Goal: Information Seeking & Learning: Understand process/instructions

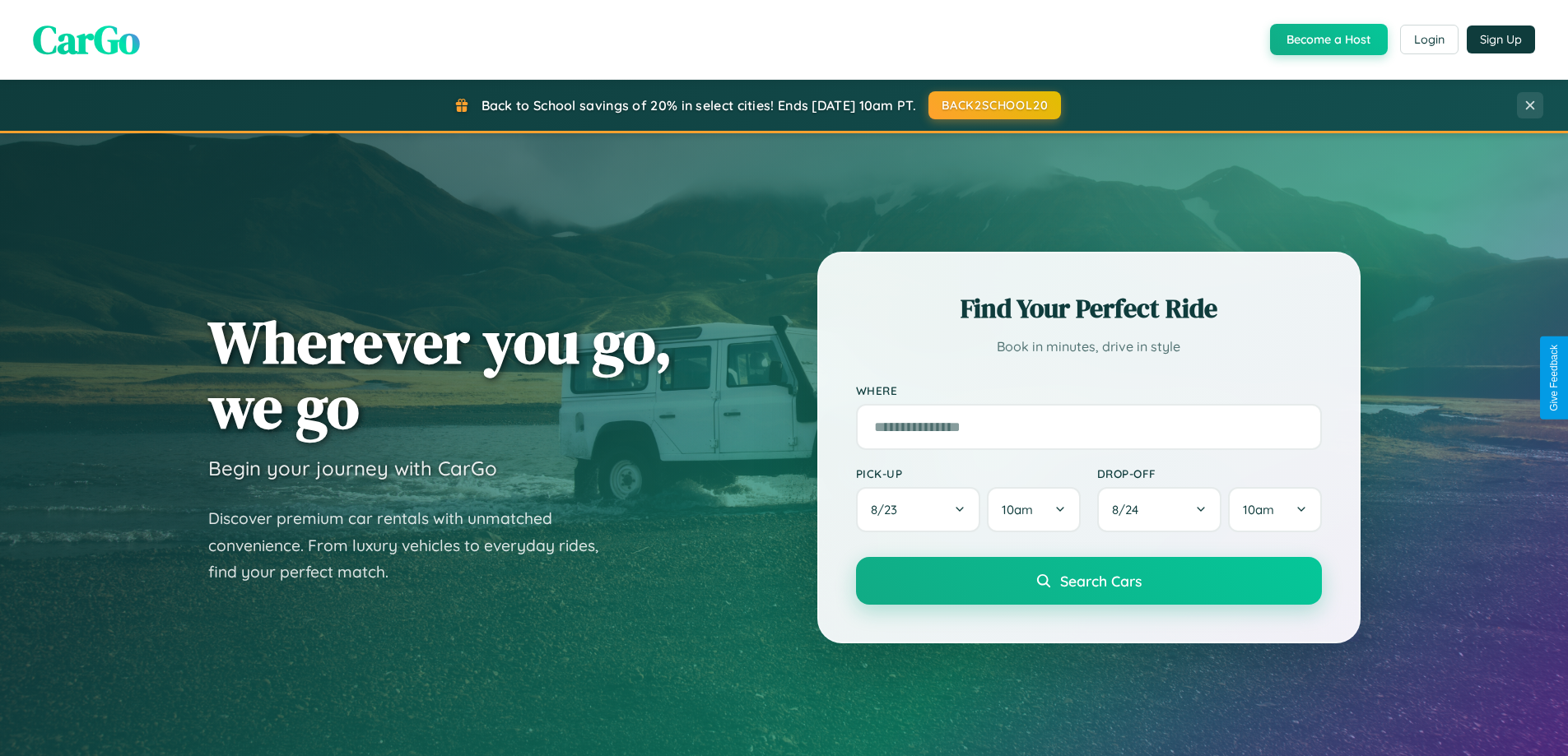
scroll to position [1132, 0]
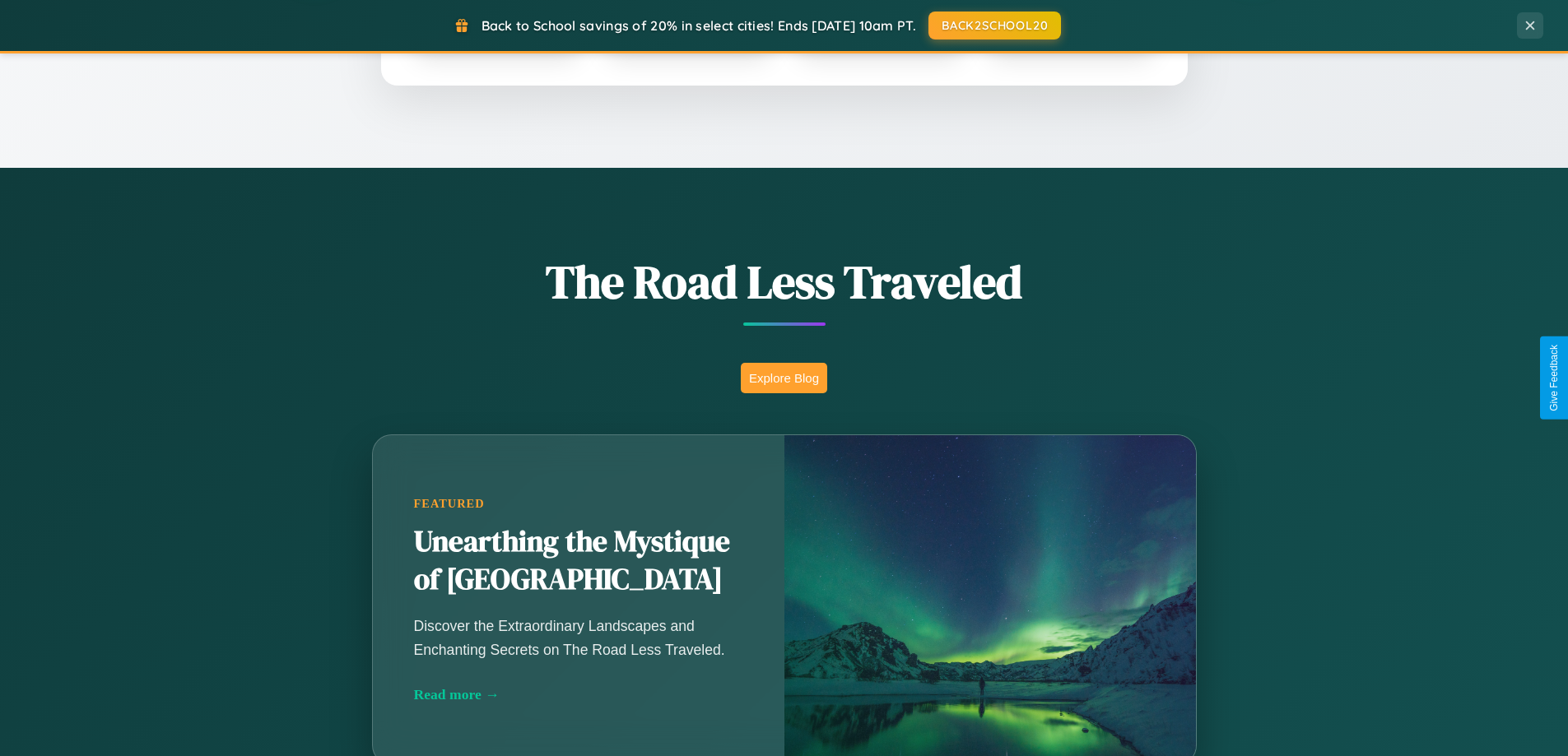
click at [783, 378] on button "Explore Blog" at bounding box center [784, 378] width 86 height 30
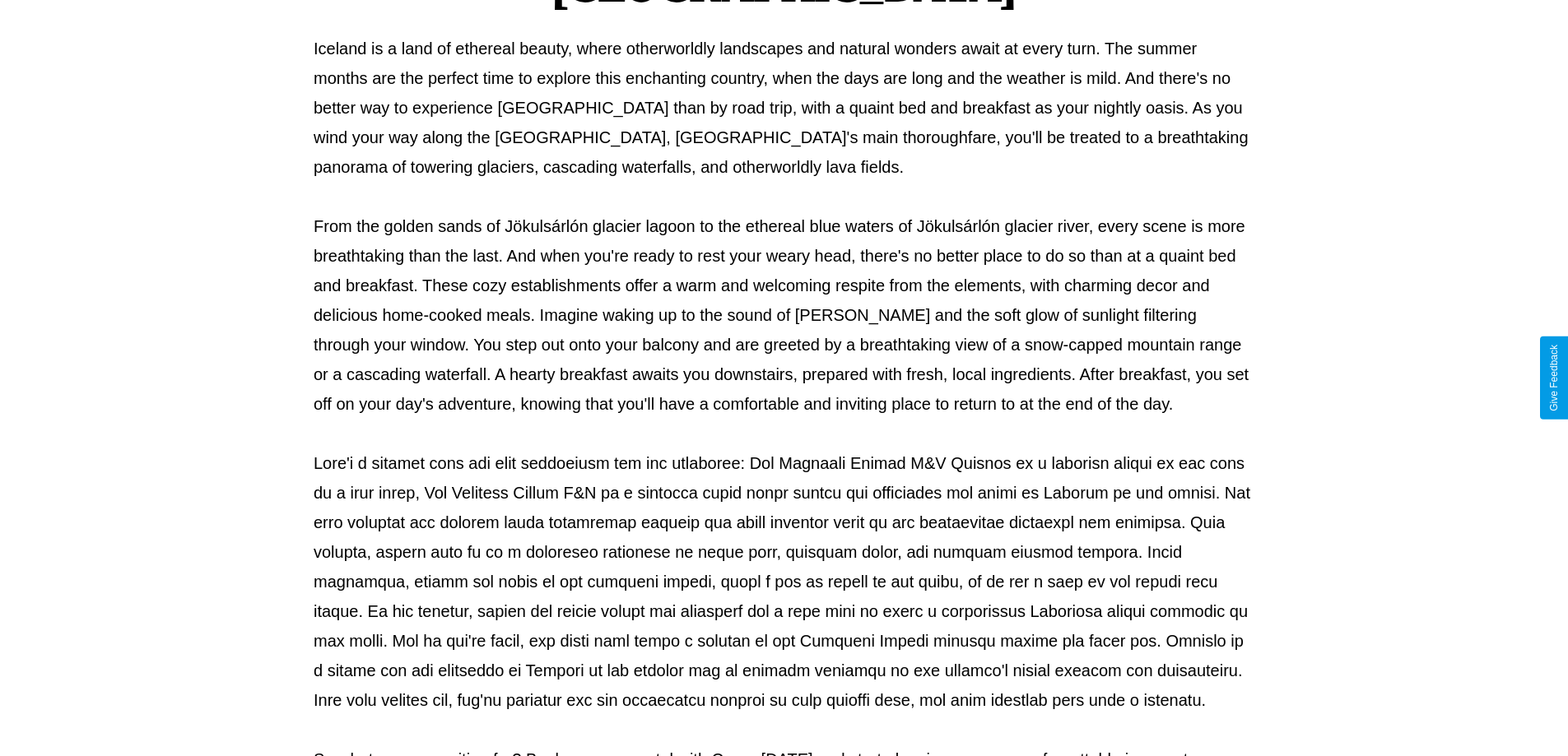
scroll to position [532, 0]
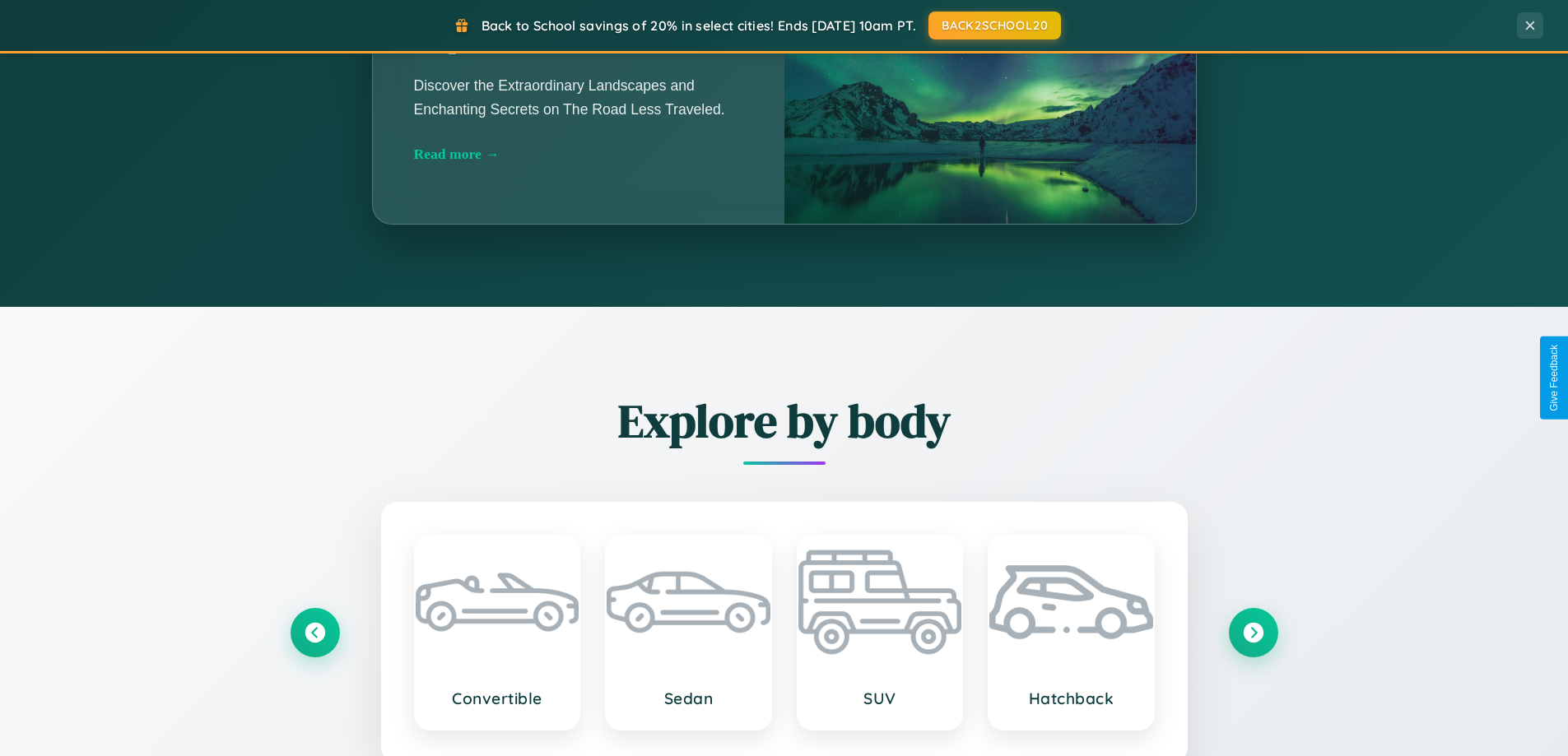
scroll to position [3166, 0]
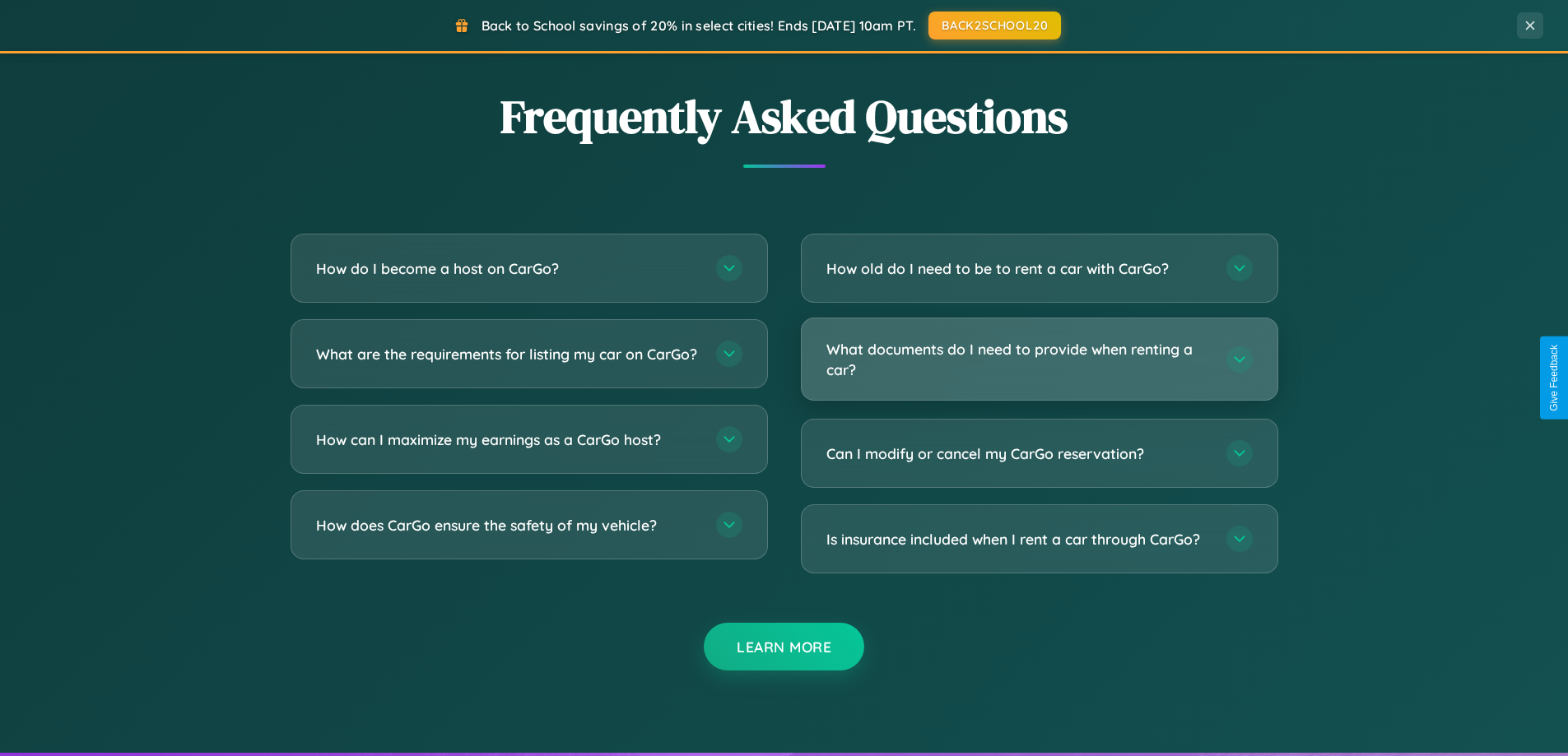
click at [1038, 361] on h3 "What documents do I need to provide when renting a car?" at bounding box center [1018, 359] width 384 height 41
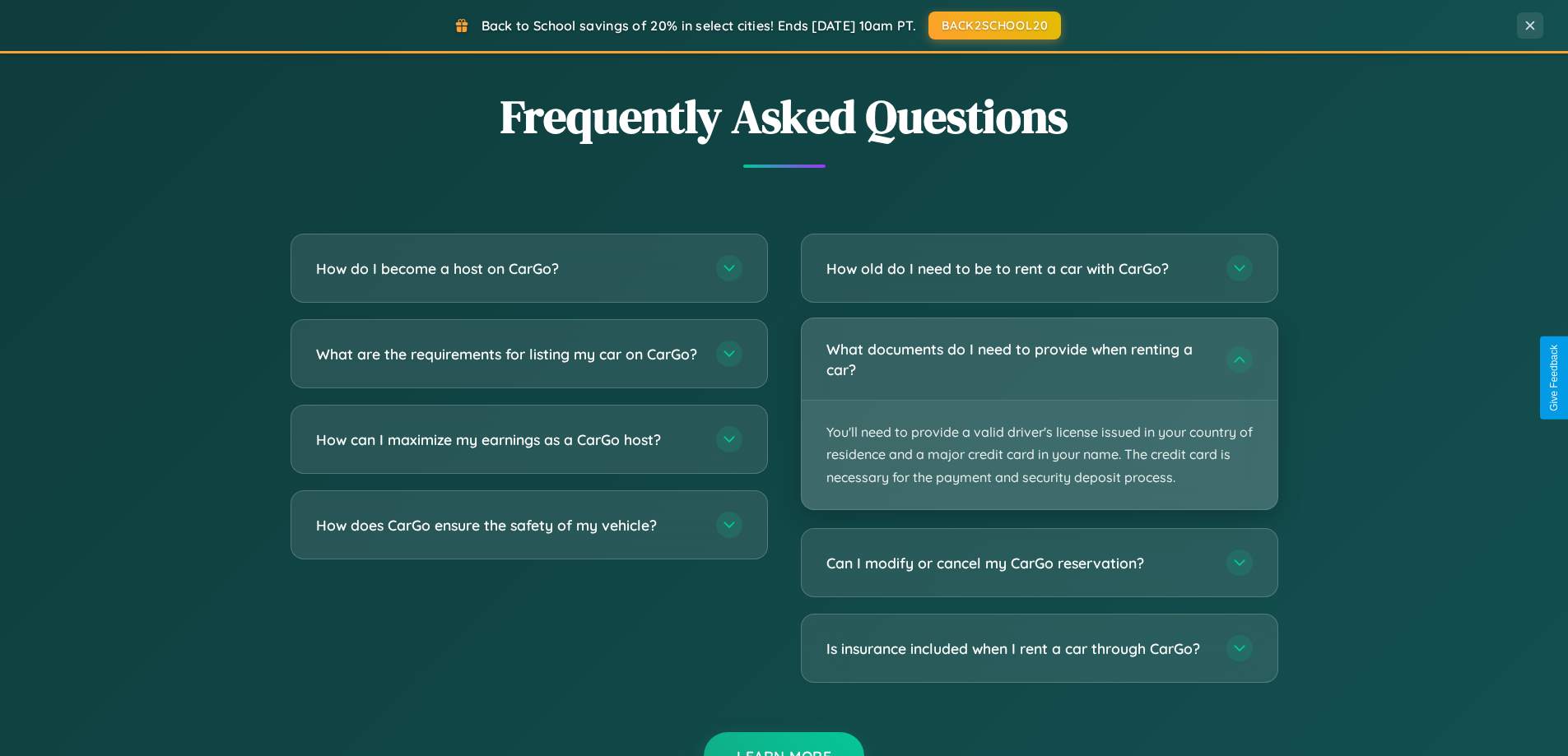
click at [1038, 413] on p "You'll need to provide a valid driver's license issued in your country of resid…" at bounding box center [1039, 454] width 476 height 109
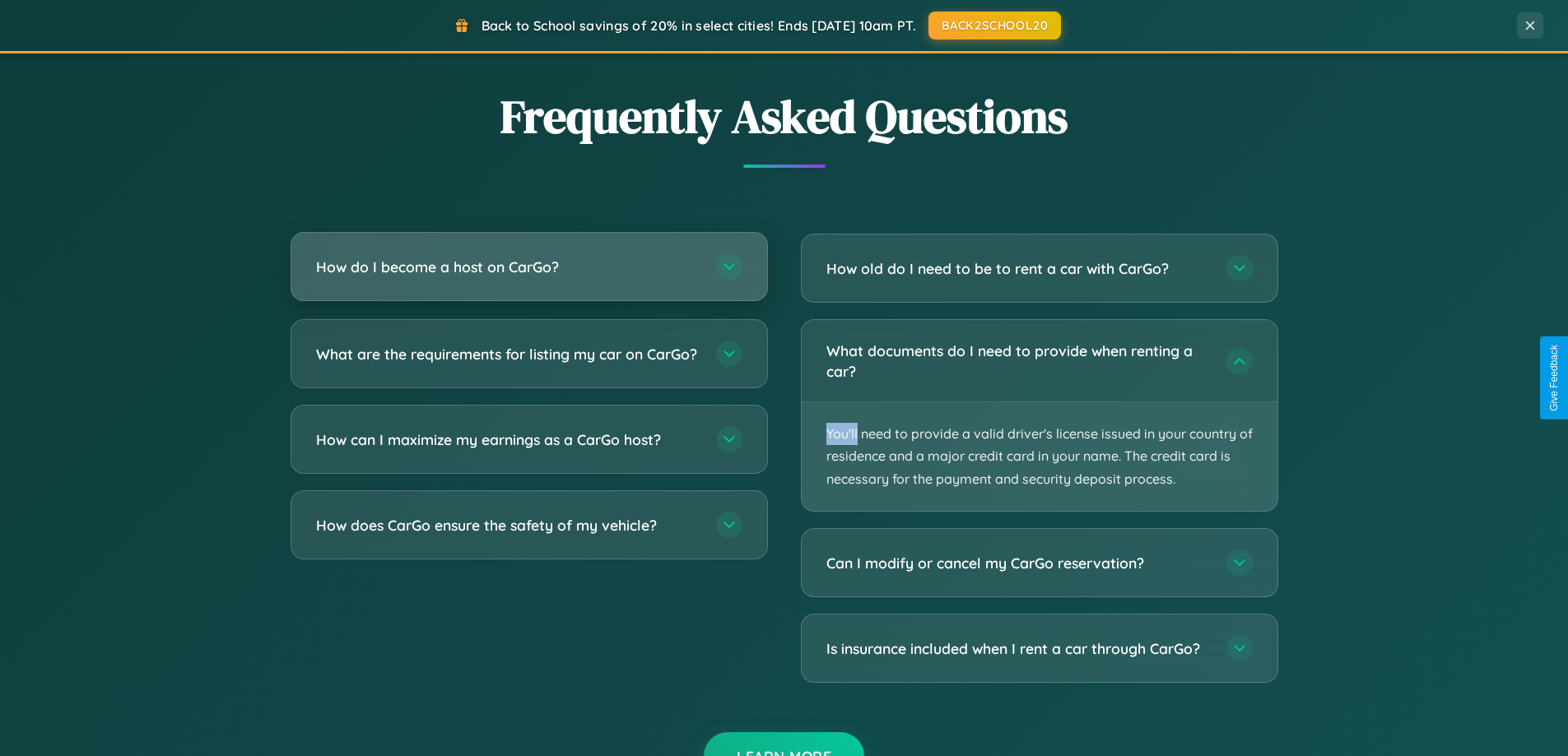
click at [528, 269] on h3 "How do I become a host on CarGo?" at bounding box center [508, 267] width 384 height 20
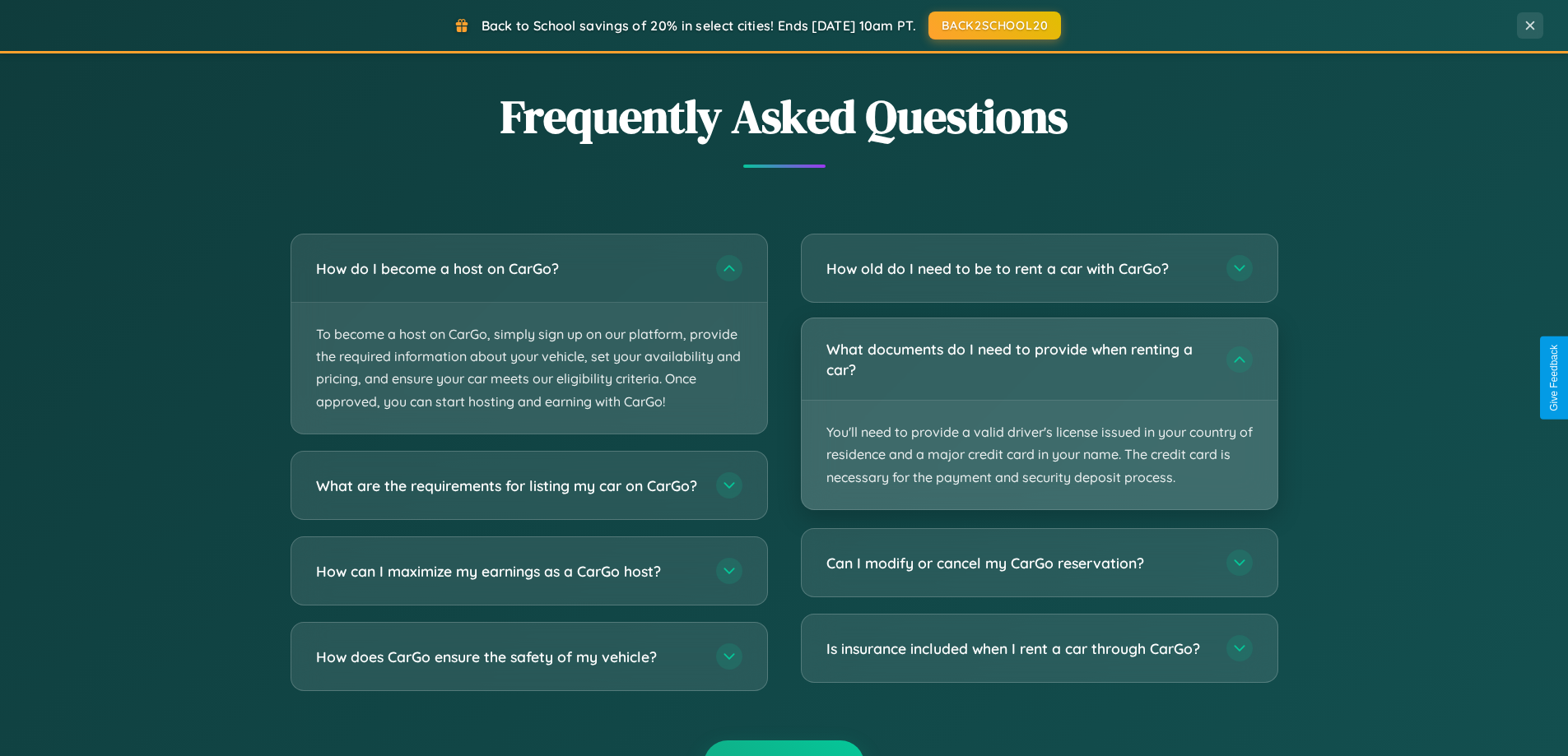
click at [1038, 415] on p "You'll need to provide a valid driver's license issued in your country of resid…" at bounding box center [1039, 454] width 476 height 109
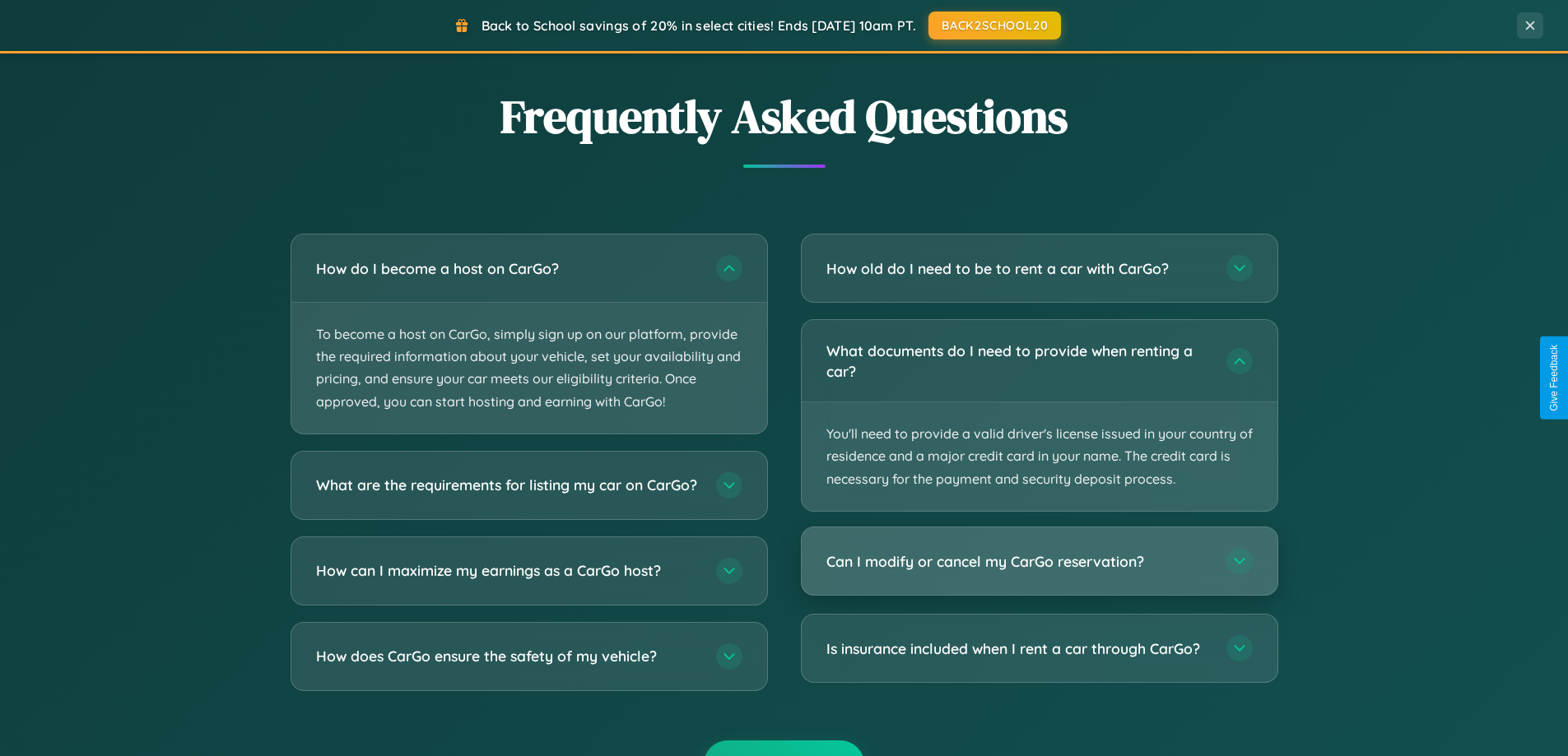
click at [1038, 562] on h3 "Can I modify or cancel my CarGo reservation?" at bounding box center [1018, 562] width 384 height 20
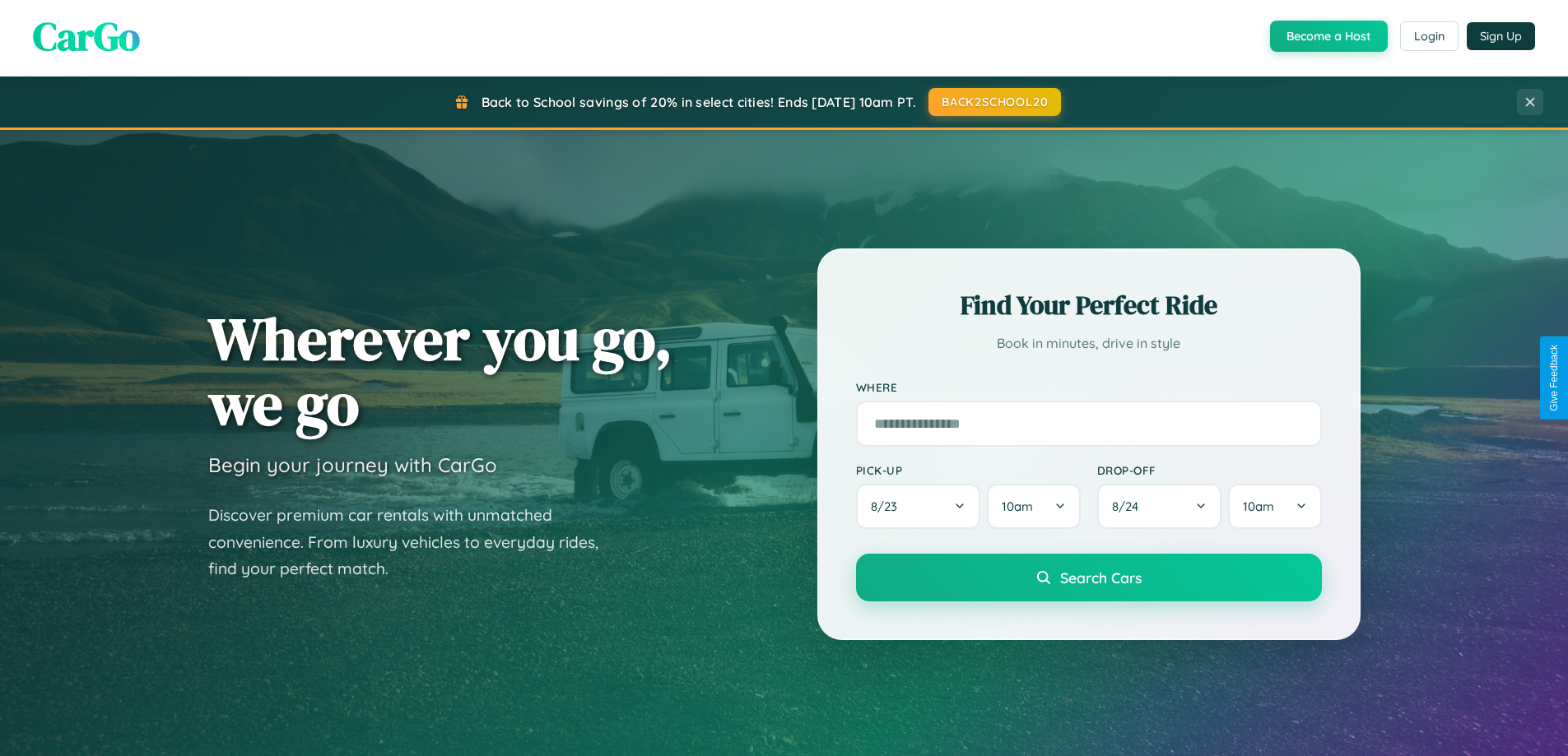
scroll to position [0, 0]
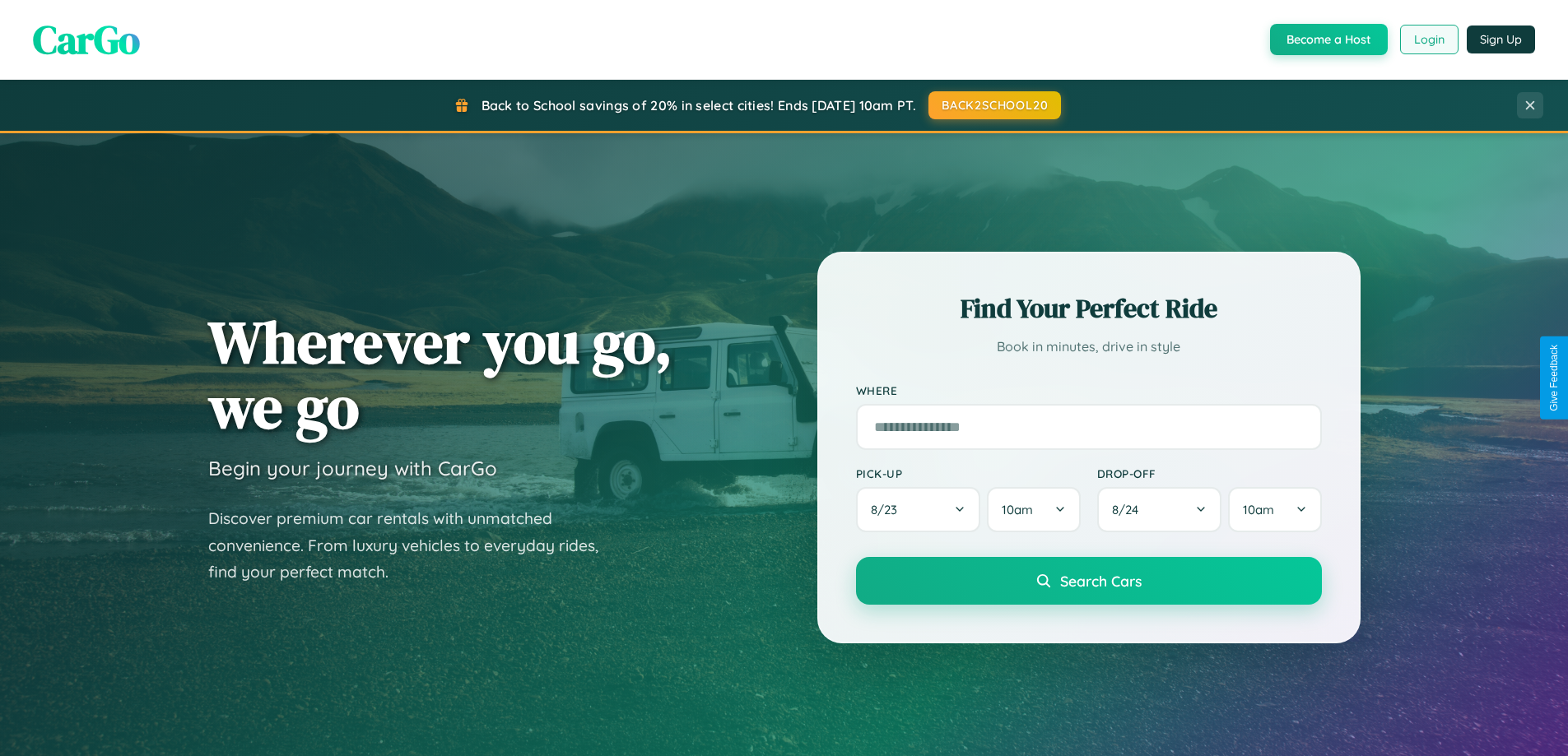
click at [1428, 40] on button "Login" at bounding box center [1429, 39] width 58 height 30
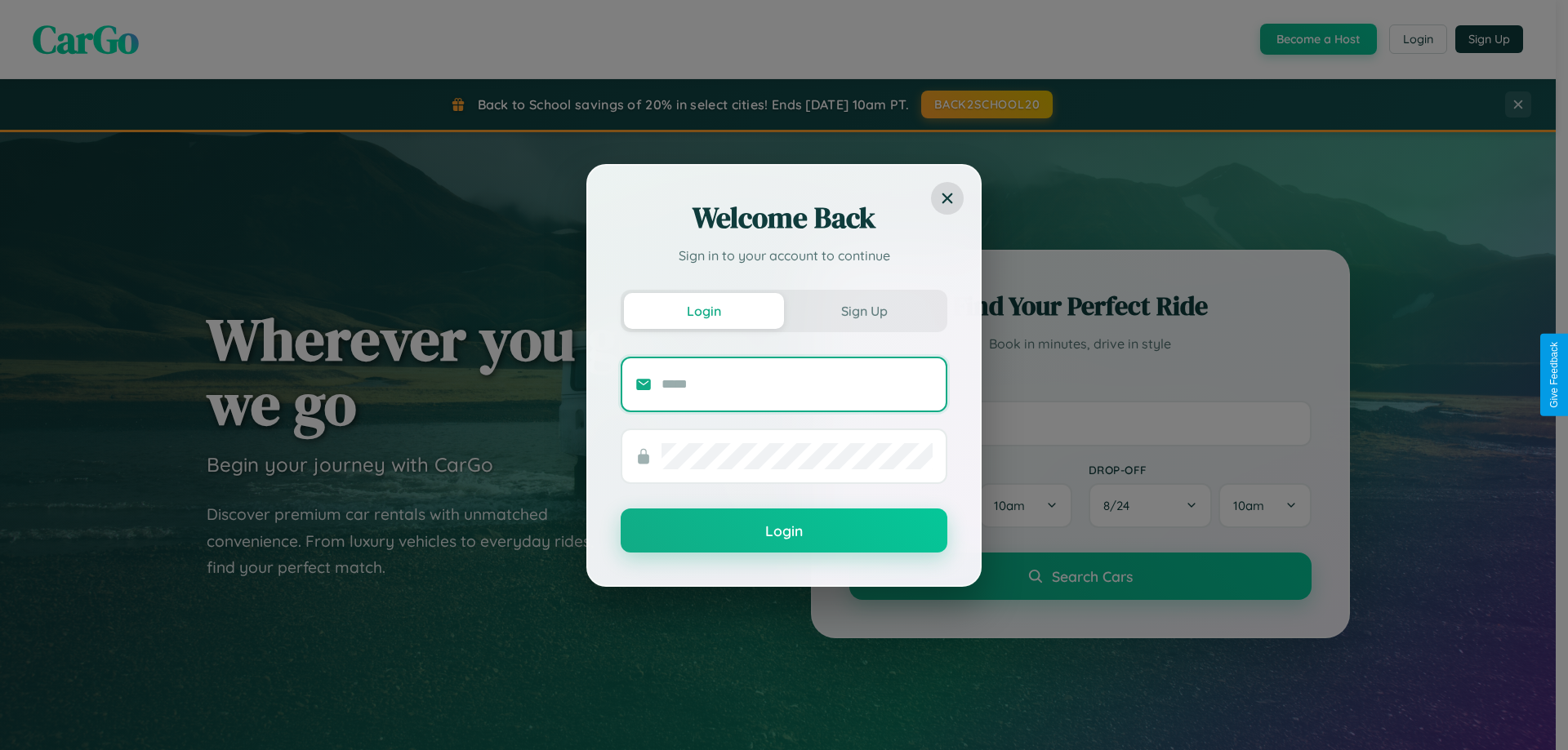
click at [797, 384] on input "text" at bounding box center [797, 384] width 271 height 26
type input "**********"
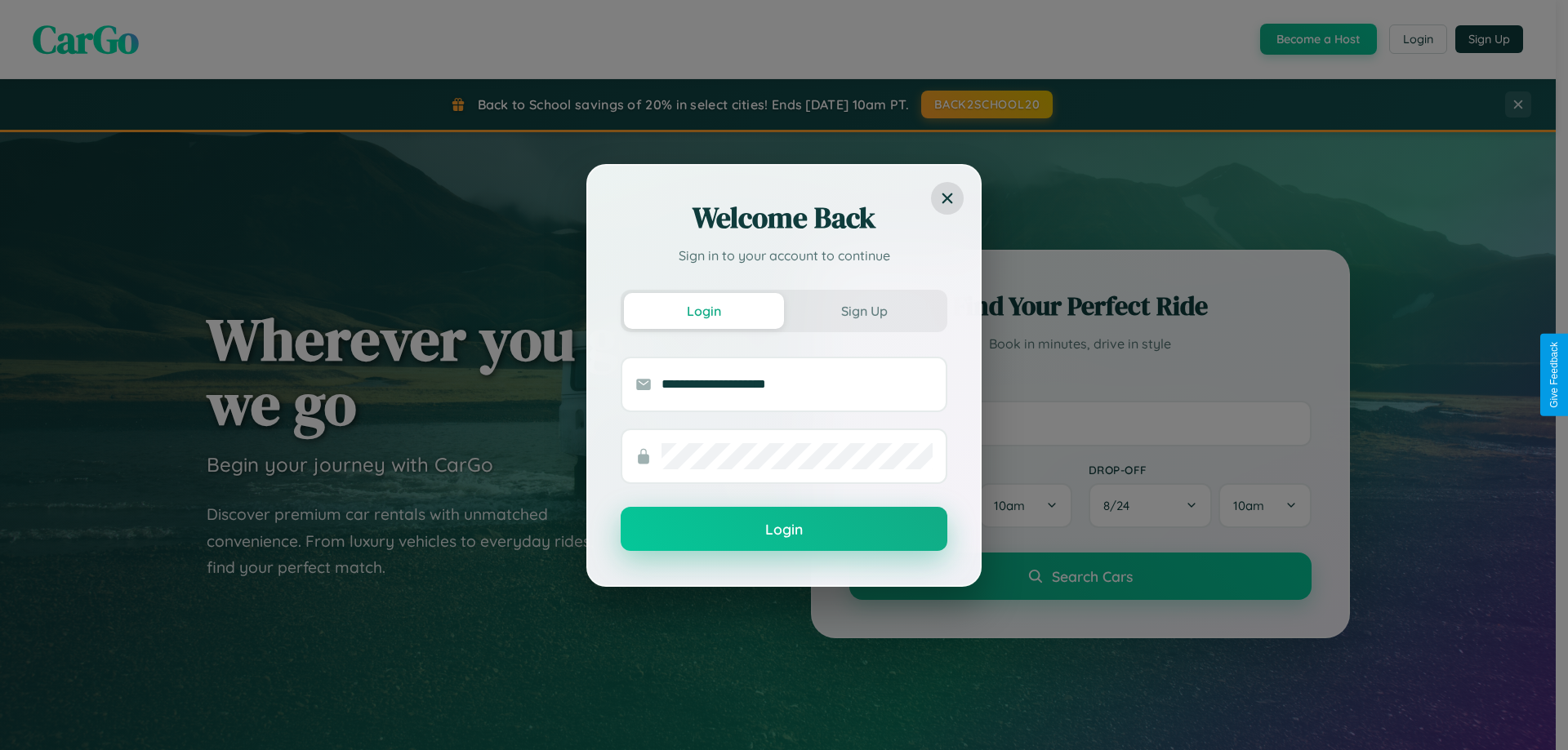
click at [784, 530] on button "Login" at bounding box center [784, 529] width 327 height 44
